Goal: Information Seeking & Learning: Check status

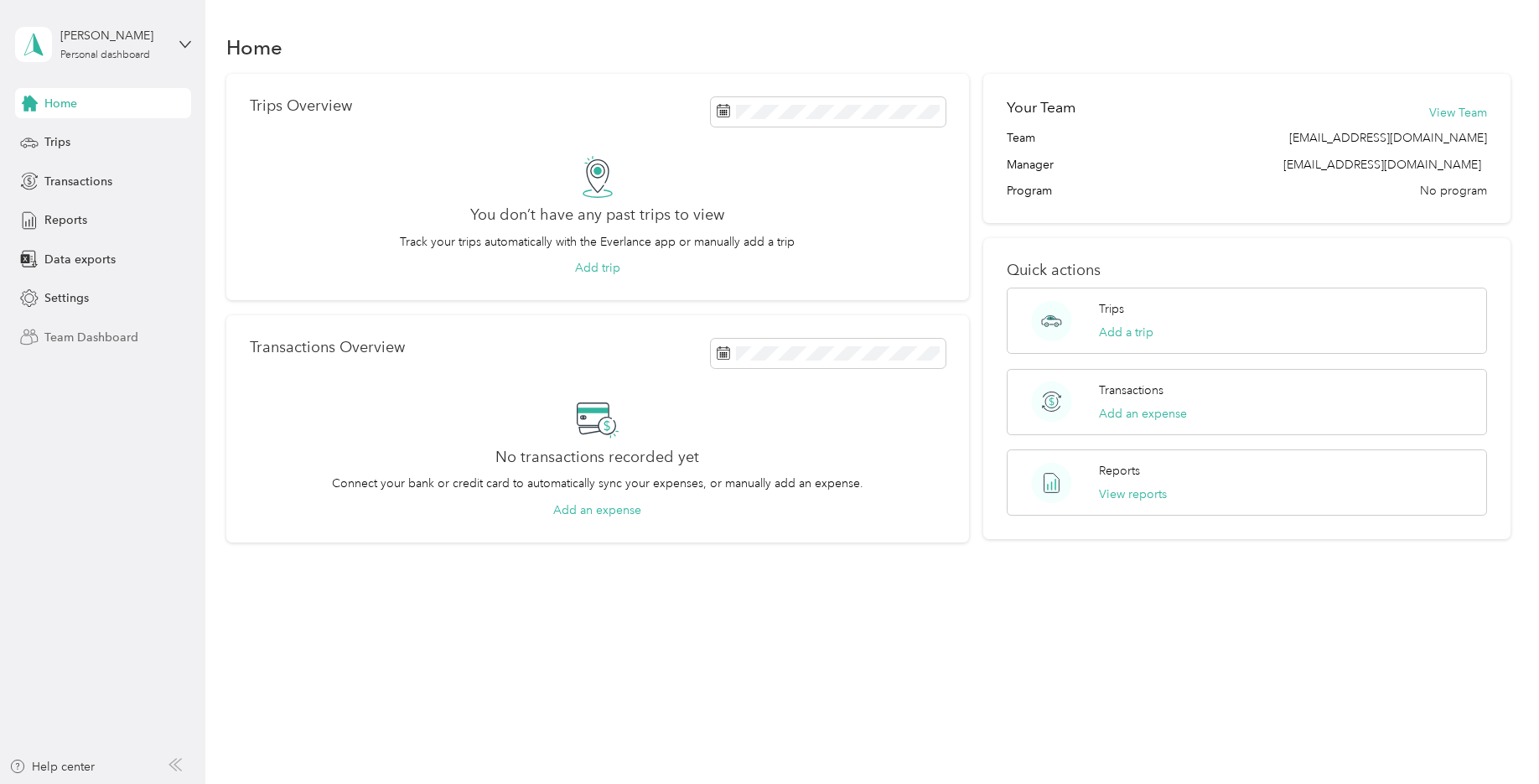
click at [96, 334] on span "Team Dashboard" at bounding box center [91, 337] width 94 height 18
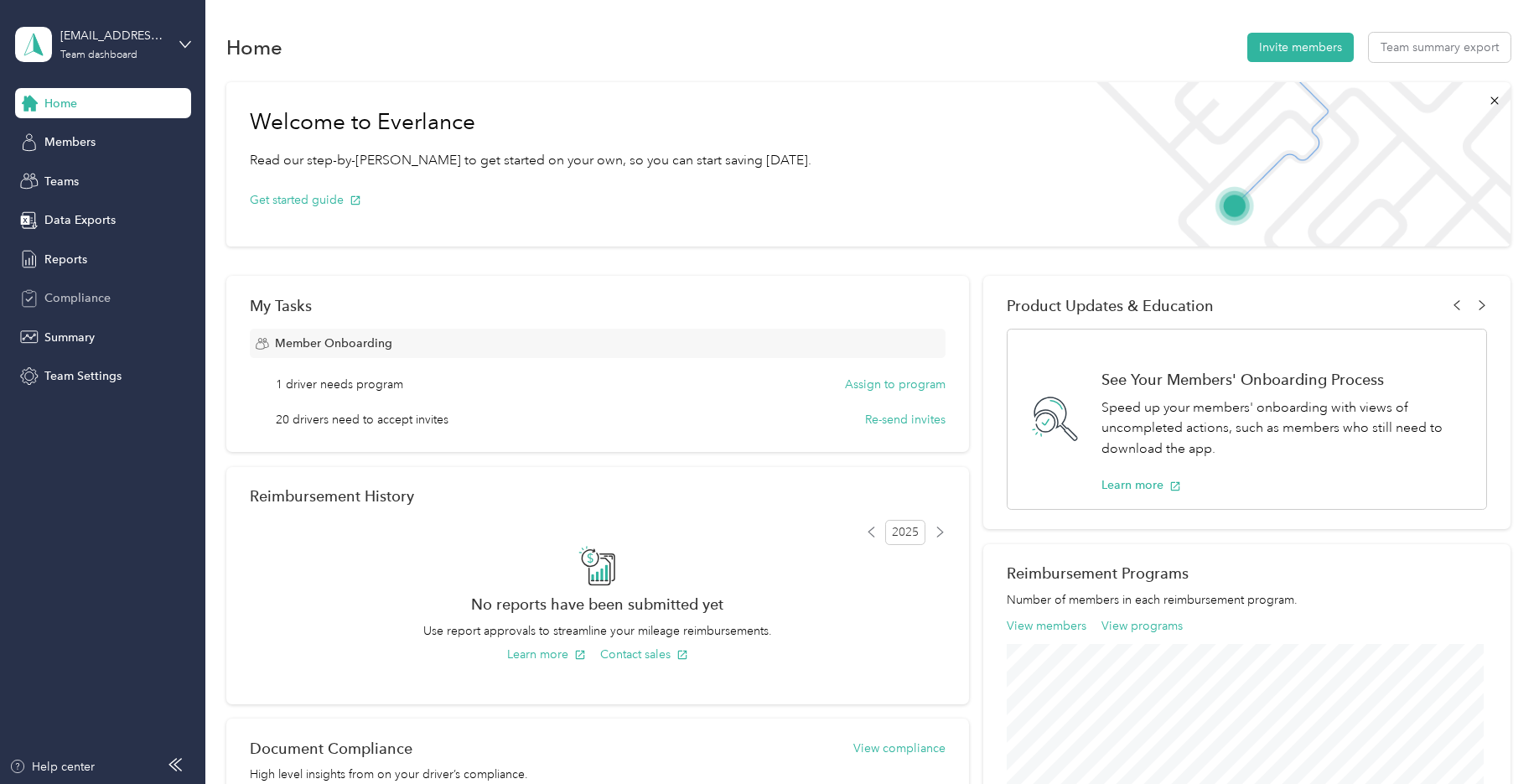
click at [79, 292] on span "Compliance" at bounding box center [77, 298] width 66 height 18
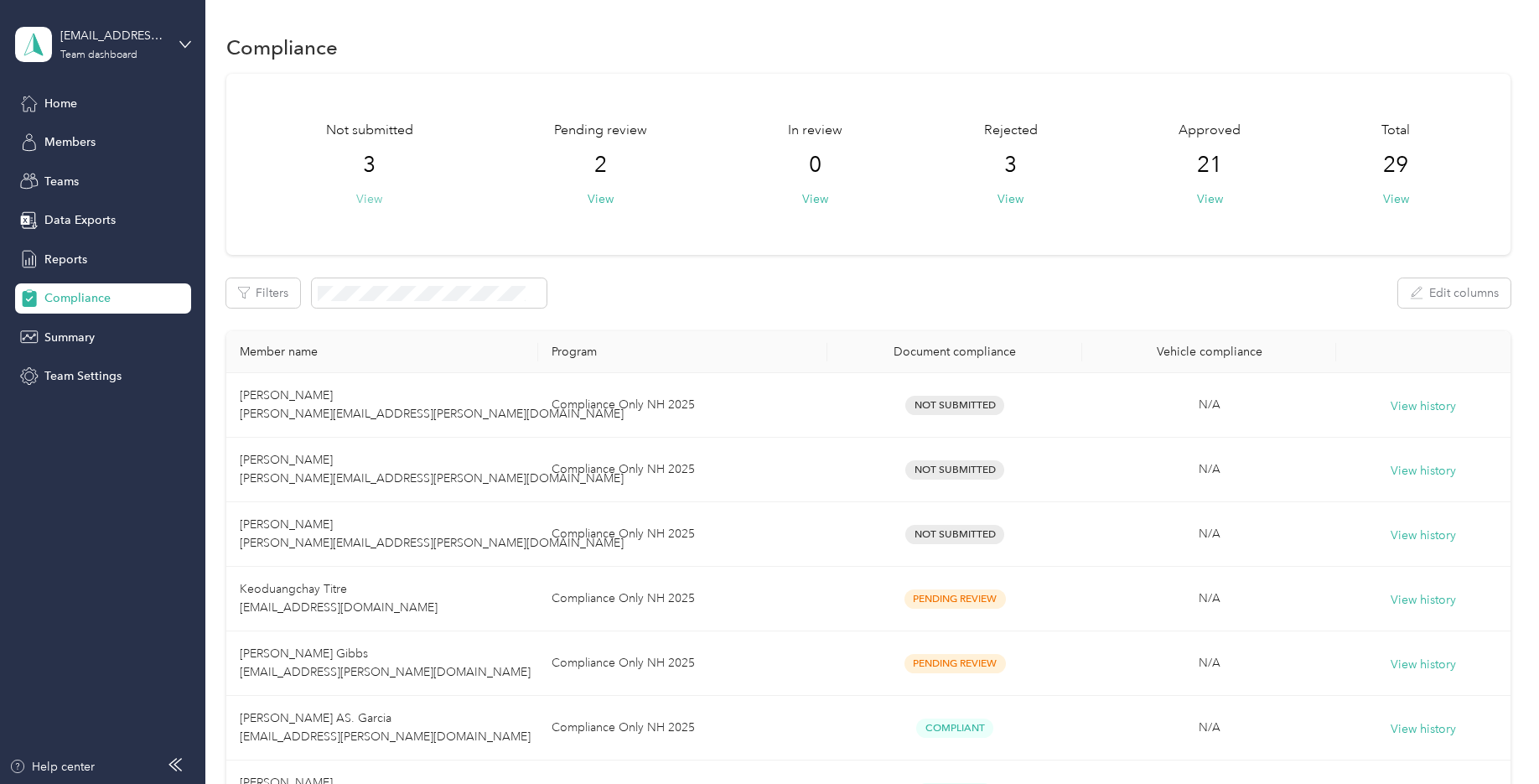
click at [367, 197] on button "View" at bounding box center [370, 198] width 26 height 18
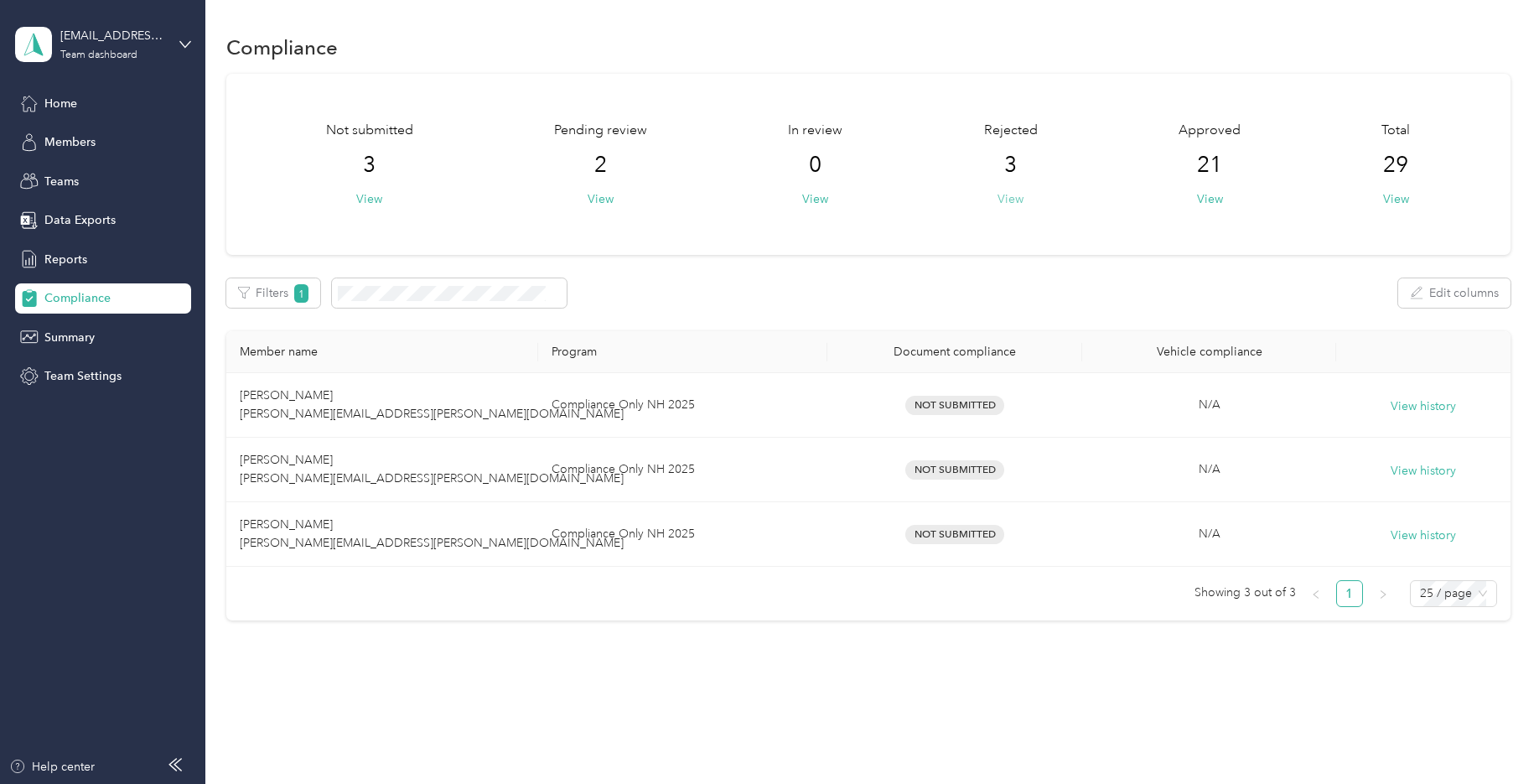
click at [1009, 199] on button "View" at bounding box center [1010, 198] width 26 height 18
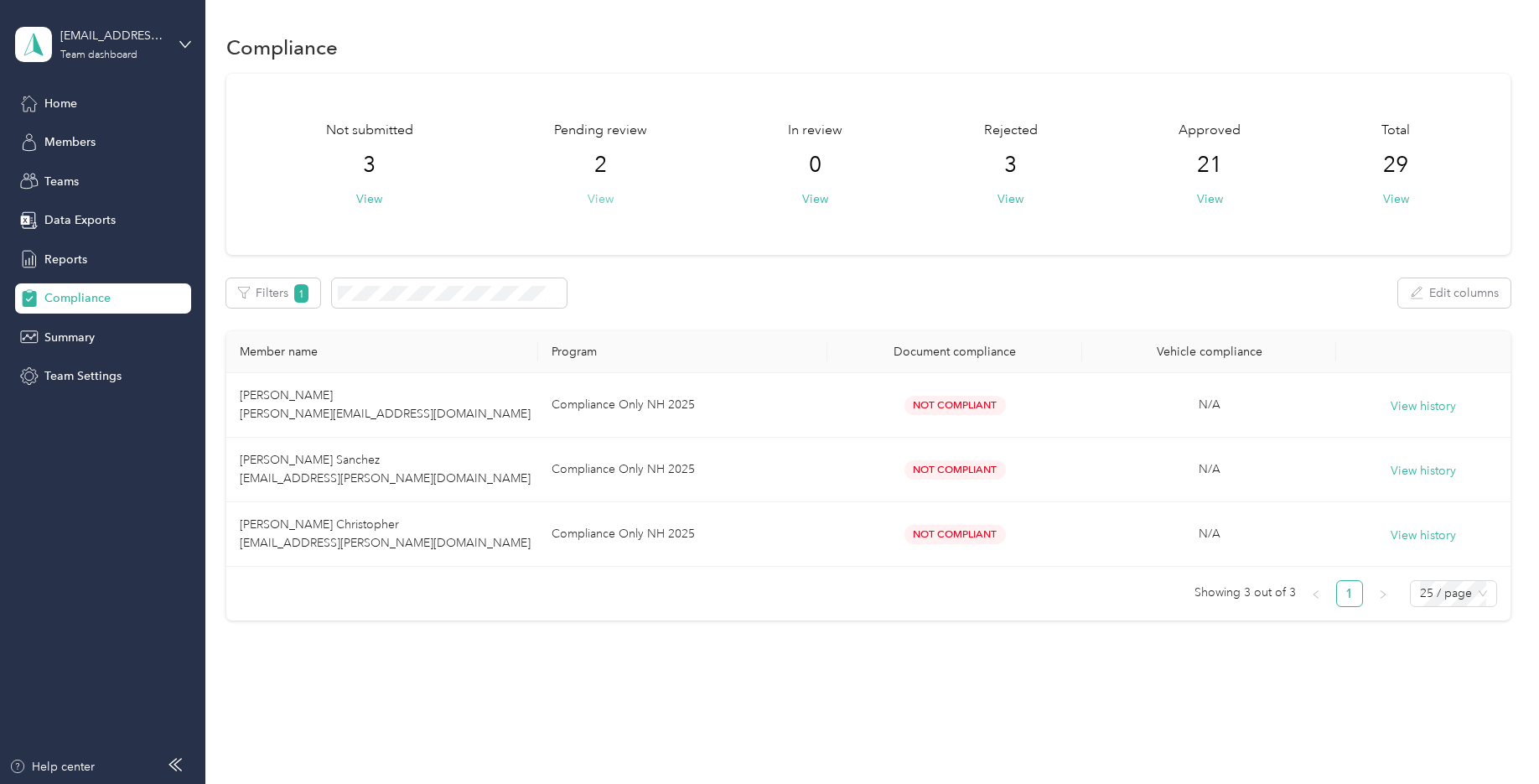
click at [604, 196] on button "View" at bounding box center [601, 198] width 26 height 18
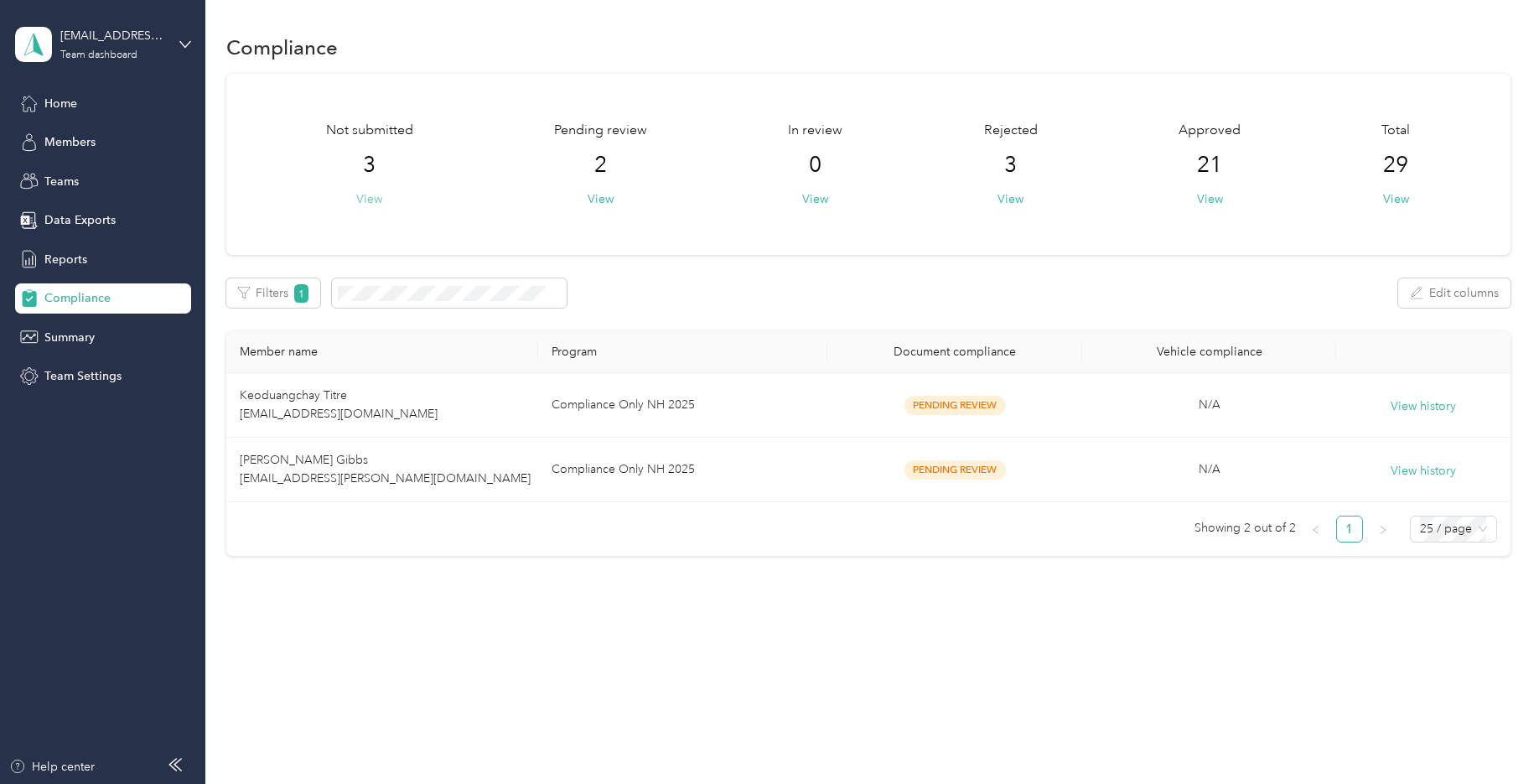
click at [373, 198] on button "View" at bounding box center [370, 198] width 26 height 18
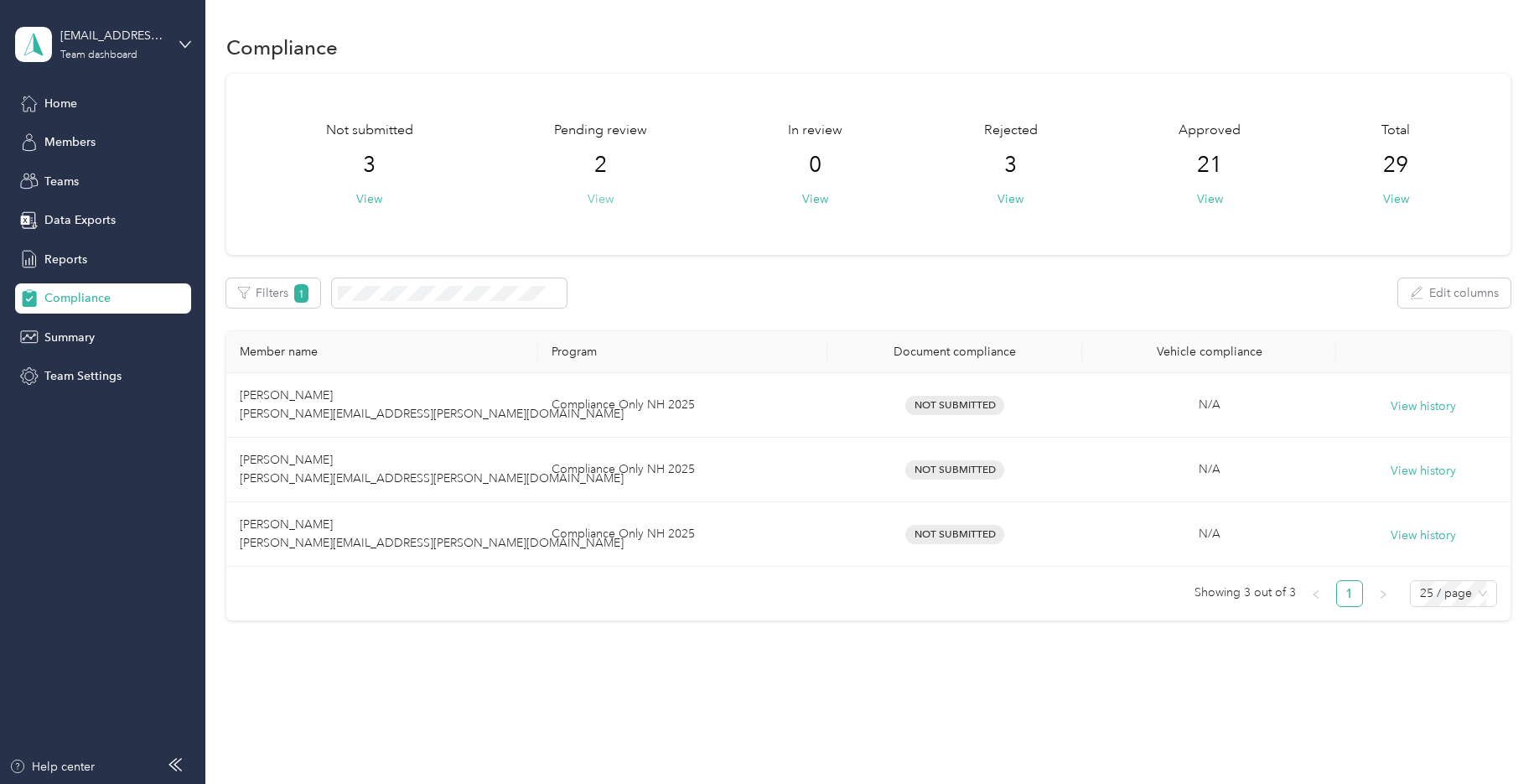
click at [605, 198] on button "View" at bounding box center [601, 198] width 26 height 18
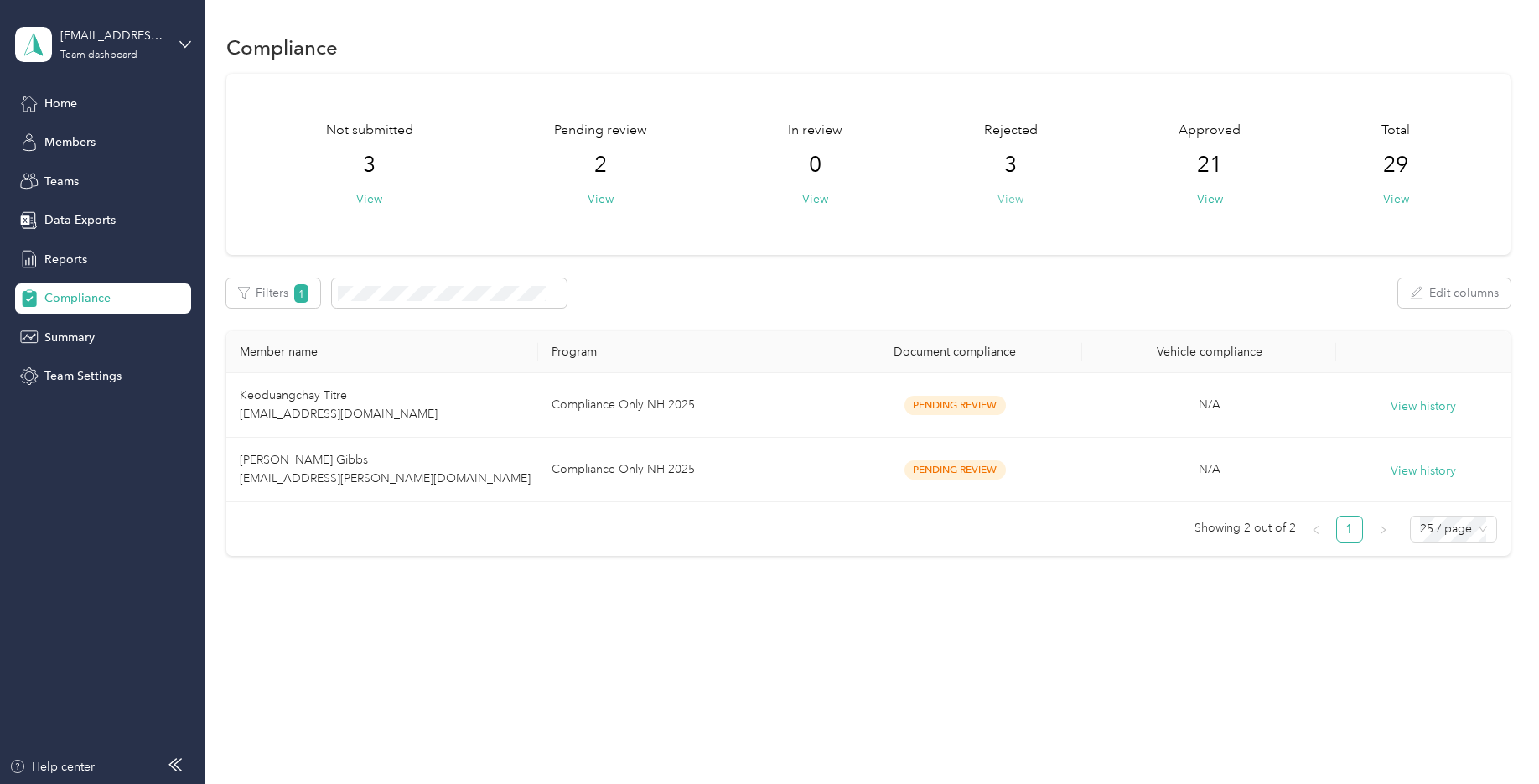
click at [1018, 199] on button "View" at bounding box center [1010, 198] width 26 height 18
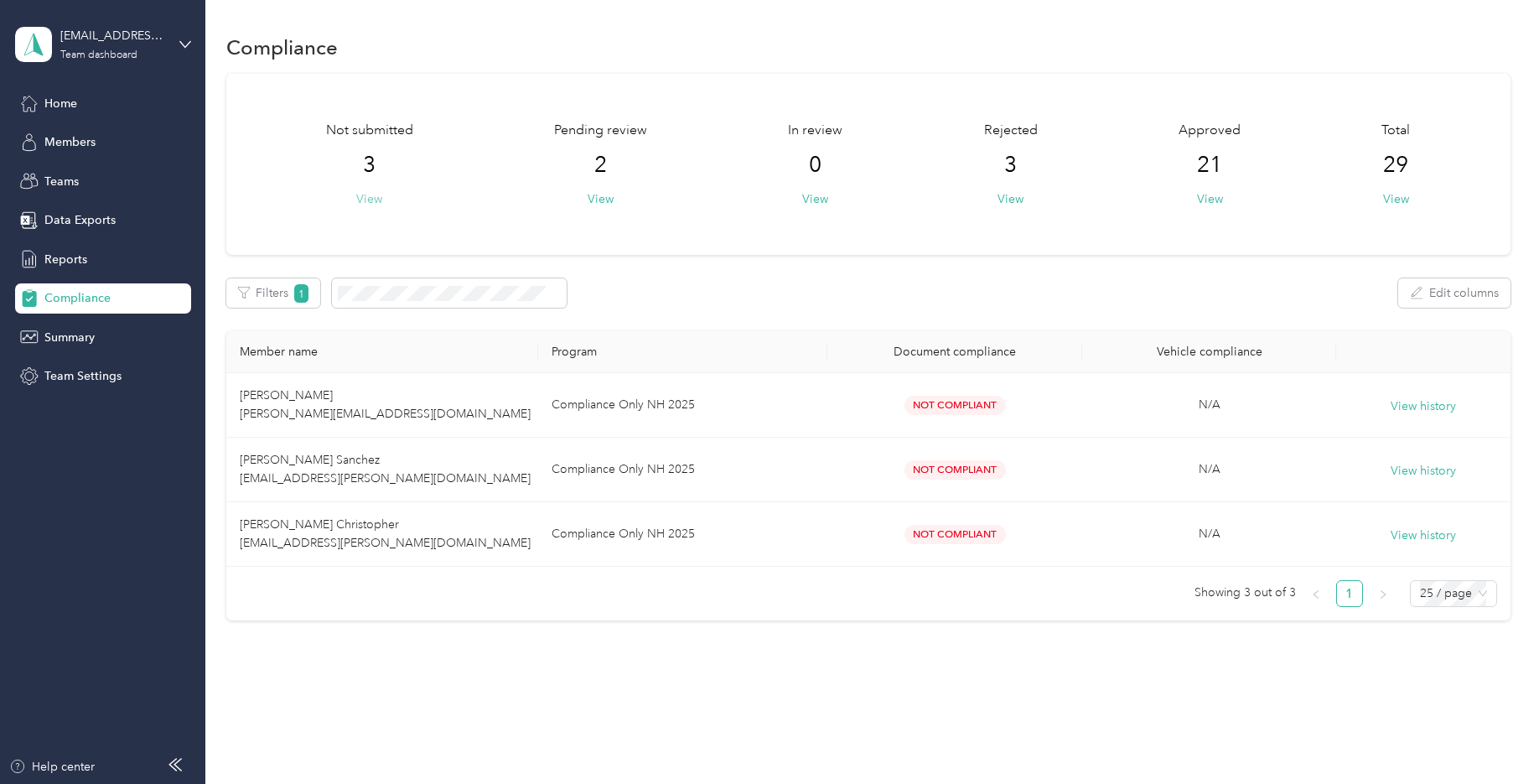
click at [363, 197] on button "View" at bounding box center [370, 198] width 26 height 18
